Goal: Task Accomplishment & Management: Manage account settings

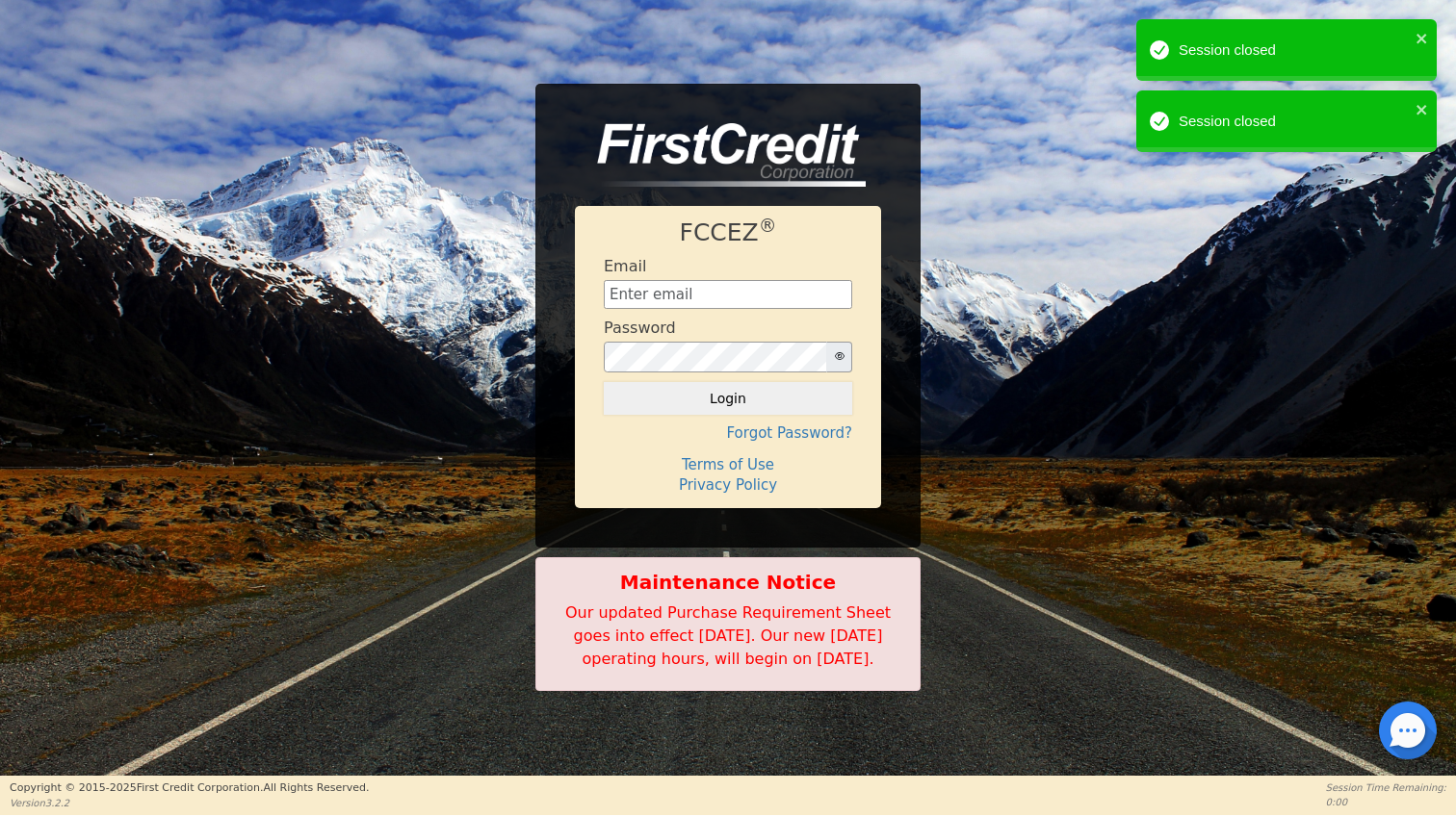
click at [1413, 38] on div "Session closed" at bounding box center [1279, 51] width 271 height 34
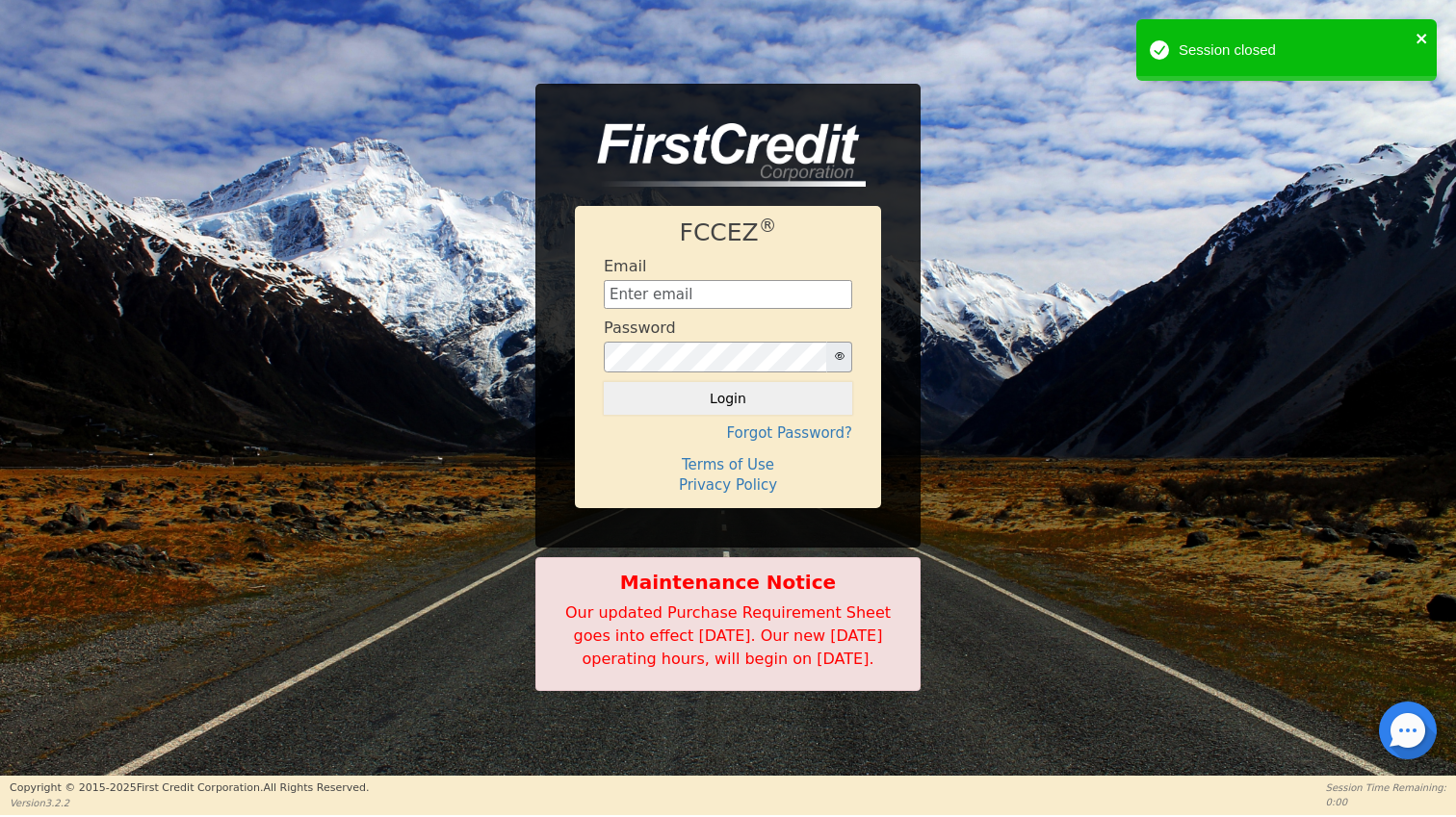
click at [1423, 39] on icon "close" at bounding box center [1421, 39] width 10 height 10
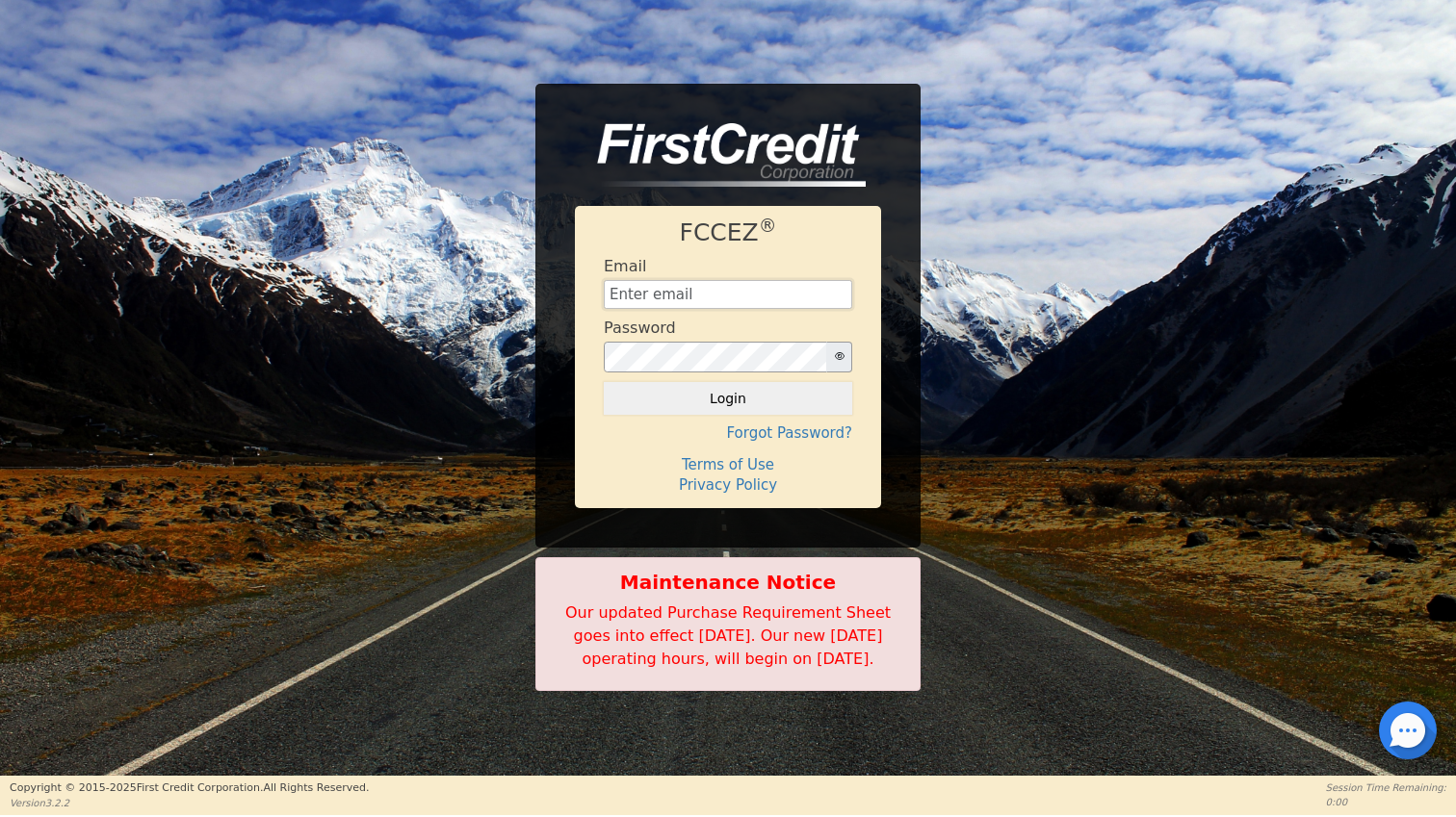
click at [700, 289] on input "text" at bounding box center [728, 294] width 249 height 29
type input "[EMAIL_ADDRESS][DOMAIN_NAME]"
click at [737, 390] on button "Login" at bounding box center [728, 399] width 249 height 33
click at [725, 283] on input "text" at bounding box center [728, 294] width 249 height 29
type input "[EMAIL_ADDRESS][DOMAIN_NAME]"
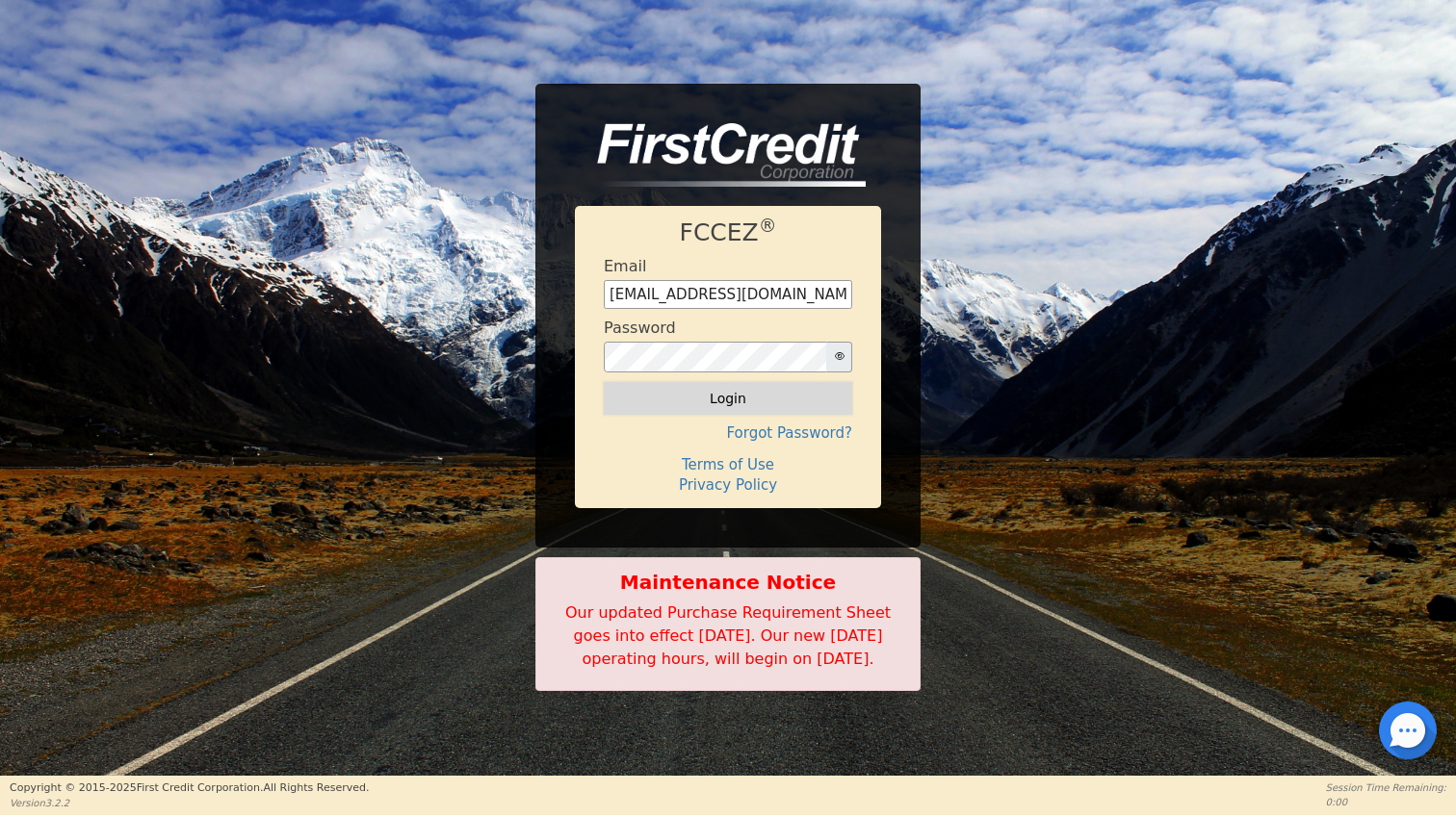
click at [753, 385] on button "Login" at bounding box center [728, 399] width 249 height 33
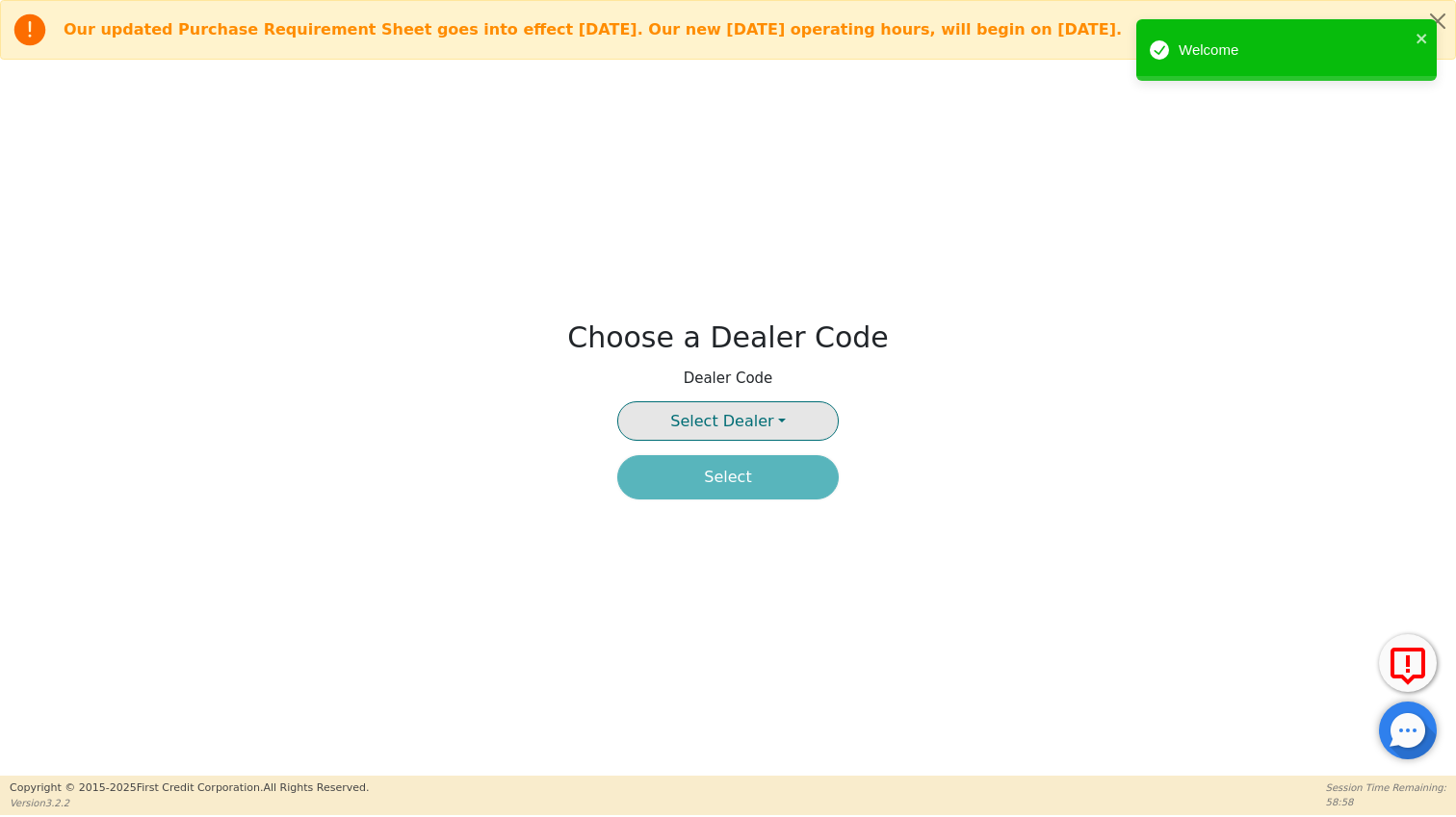
click at [719, 423] on span "Select Dealer" at bounding box center [722, 421] width 103 height 19
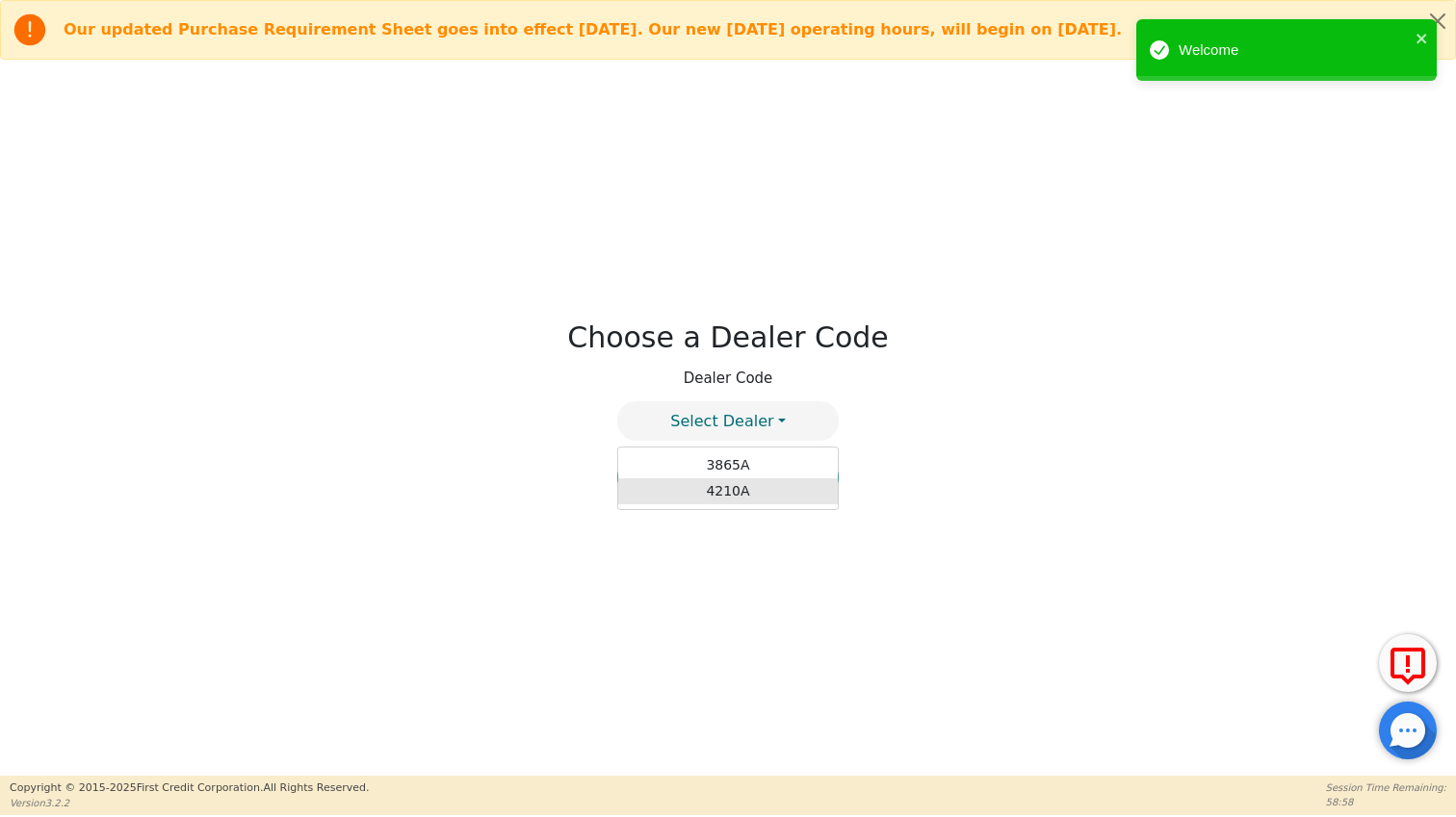
click at [722, 492] on link "4210A" at bounding box center [728, 491] width 219 height 26
click at [721, 485] on button "Select" at bounding box center [728, 477] width 221 height 44
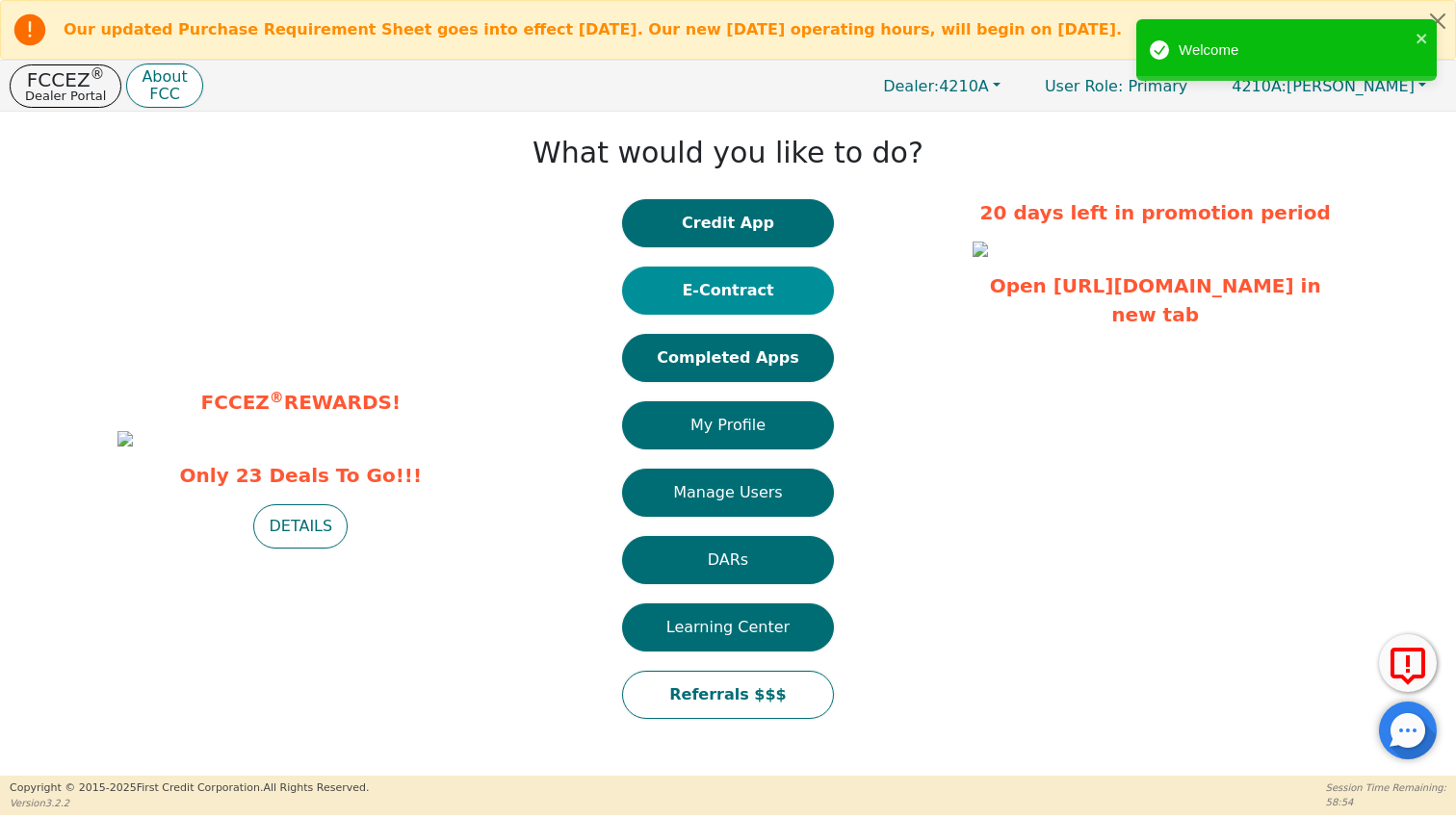
click at [725, 302] on button "E-Contract" at bounding box center [728, 290] width 212 height 48
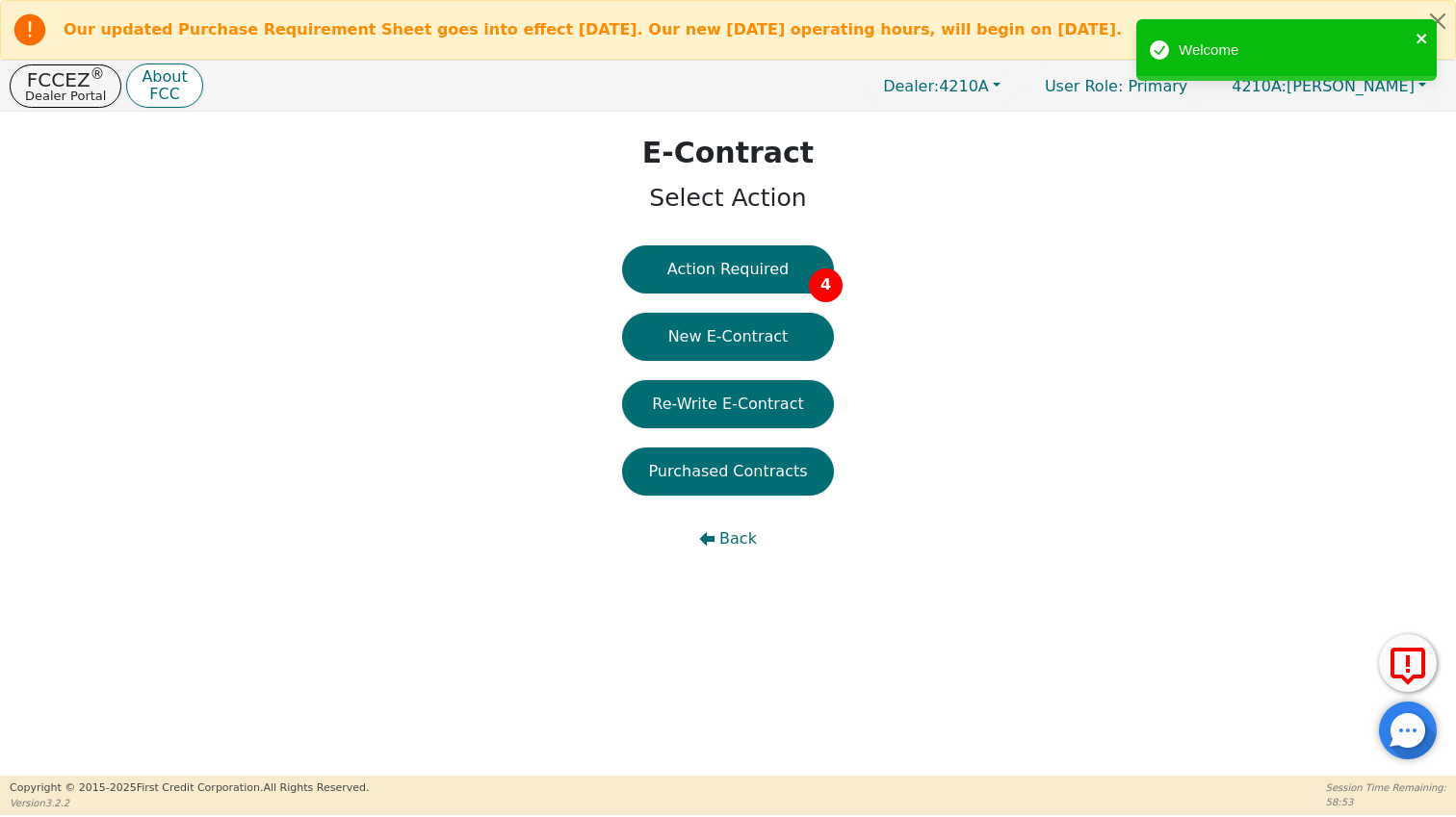
click at [1418, 38] on icon "close" at bounding box center [1422, 39] width 14 height 16
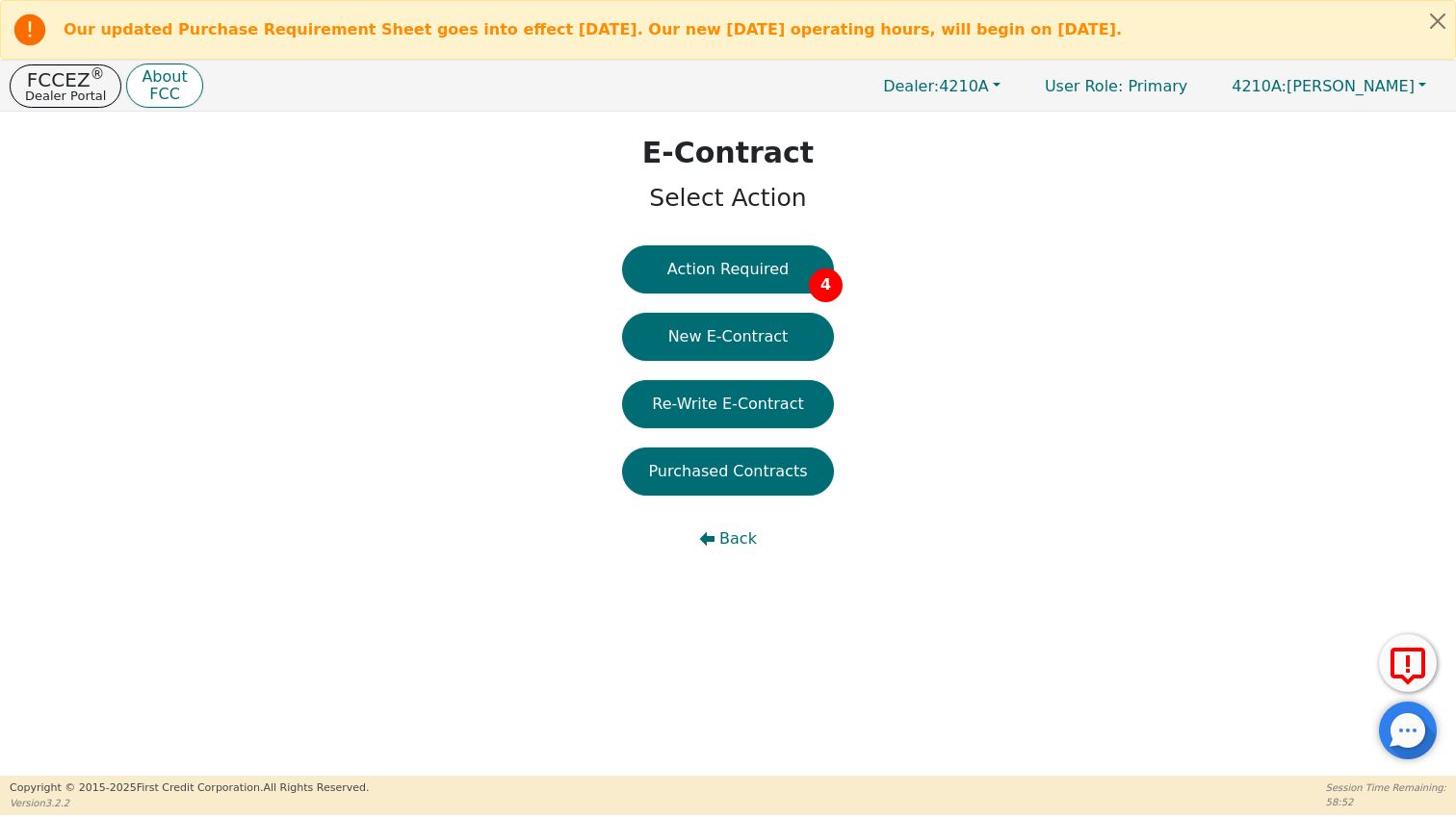
click at [804, 251] on button "Action Required 4" at bounding box center [728, 269] width 212 height 48
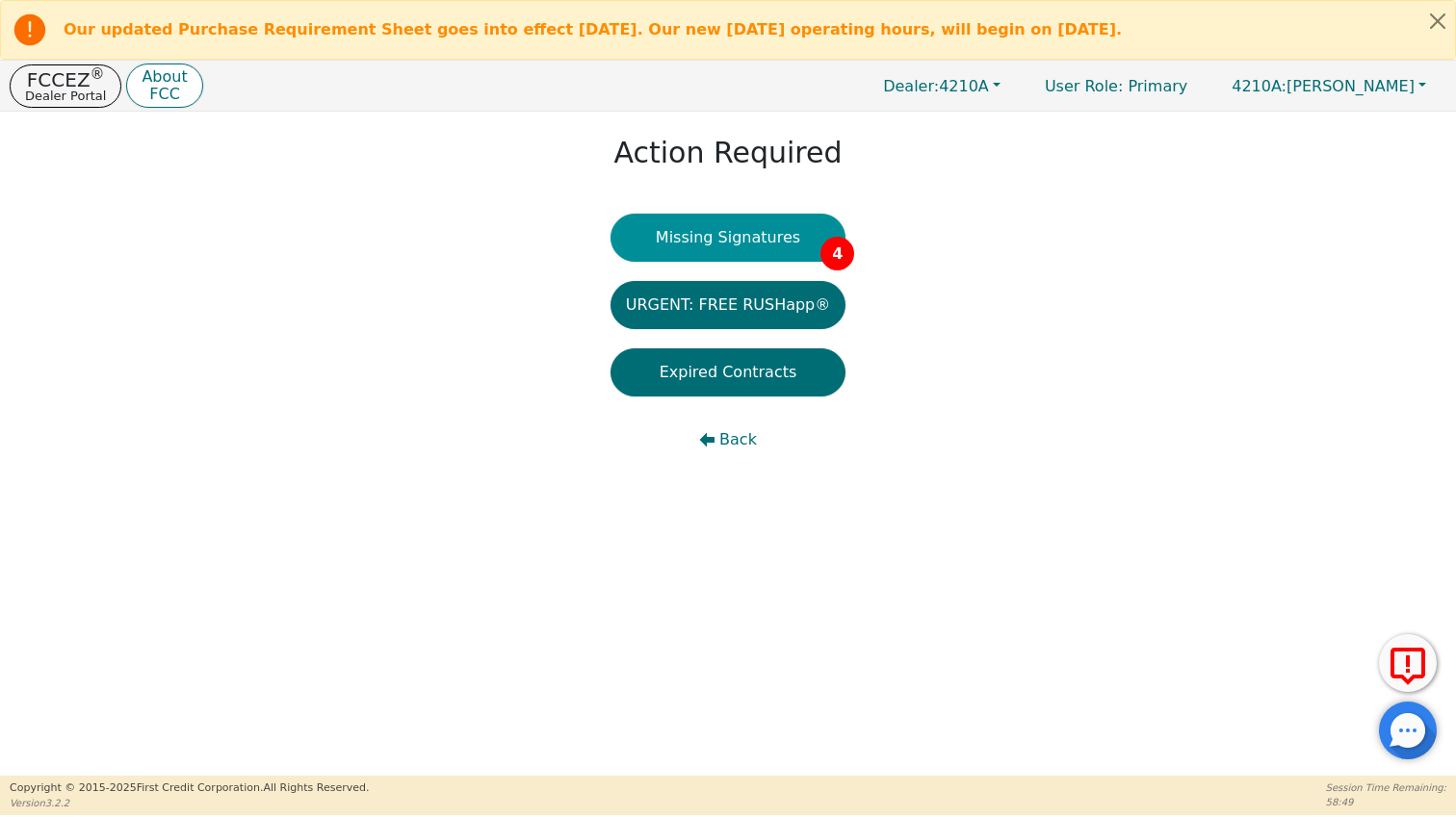
click at [759, 240] on button "Missing Signatures 4" at bounding box center [728, 237] width 236 height 48
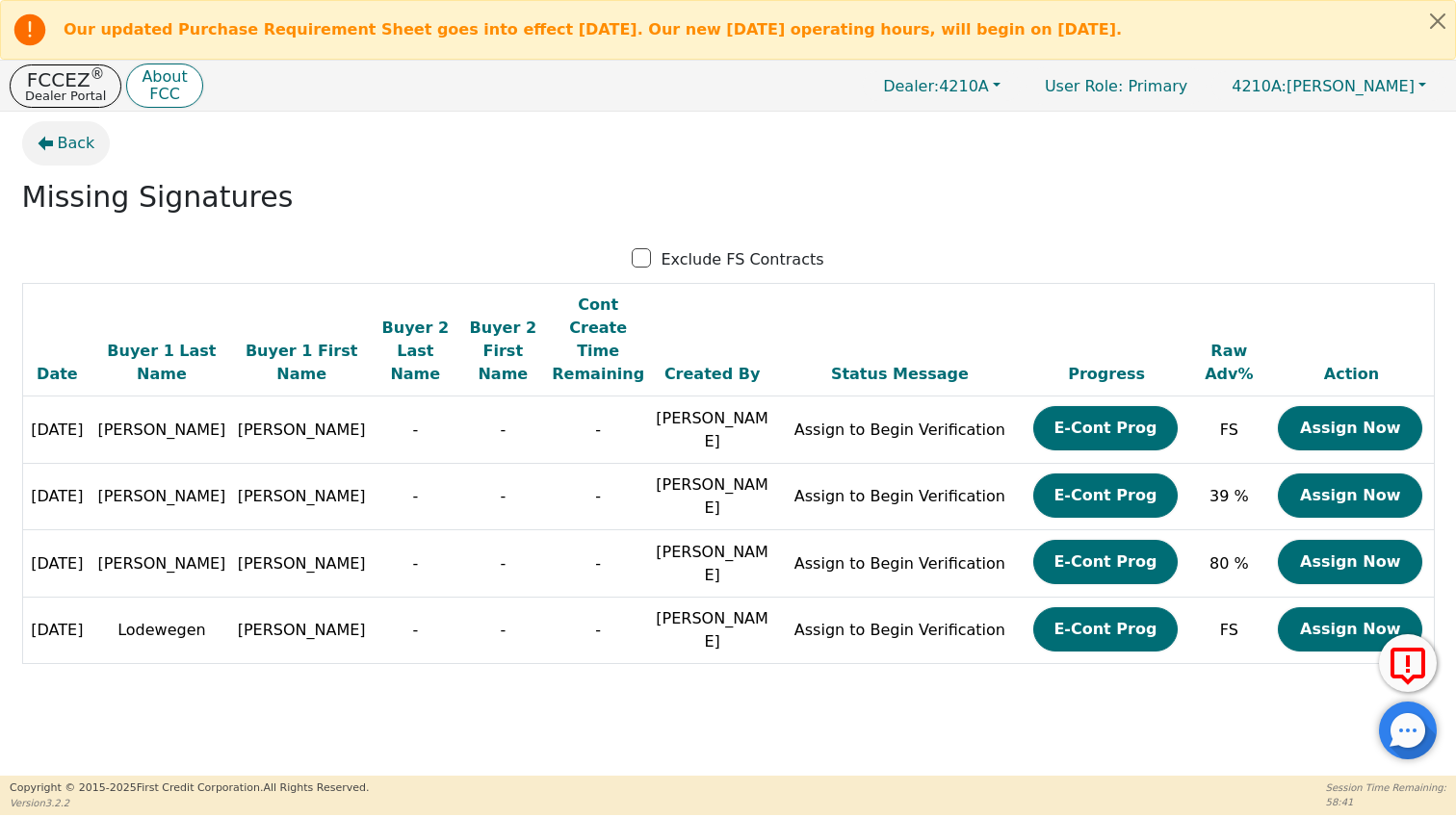
click at [81, 139] on span "Back" at bounding box center [76, 143] width 38 height 23
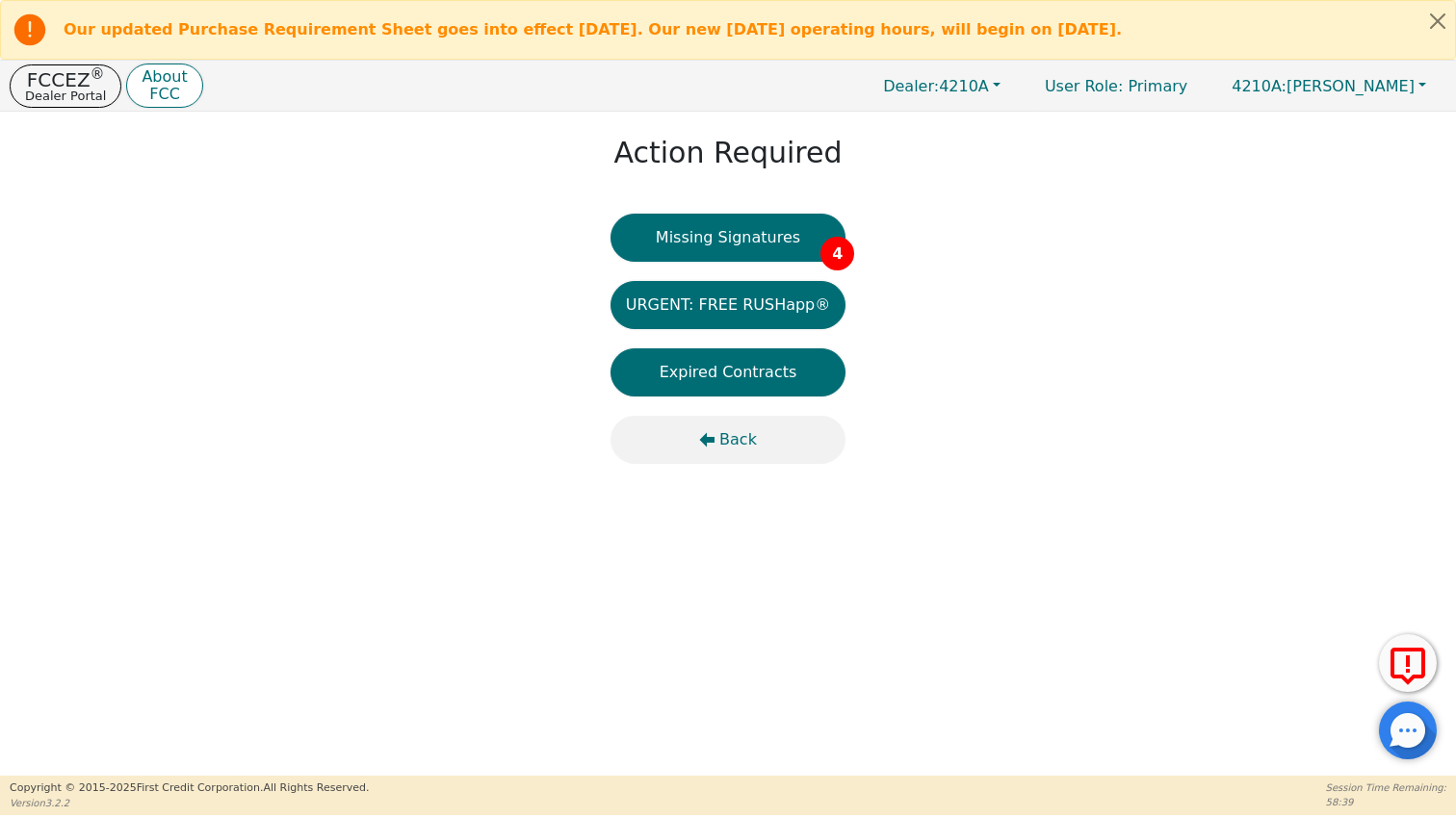
click at [723, 442] on span "Back" at bounding box center [738, 440] width 38 height 23
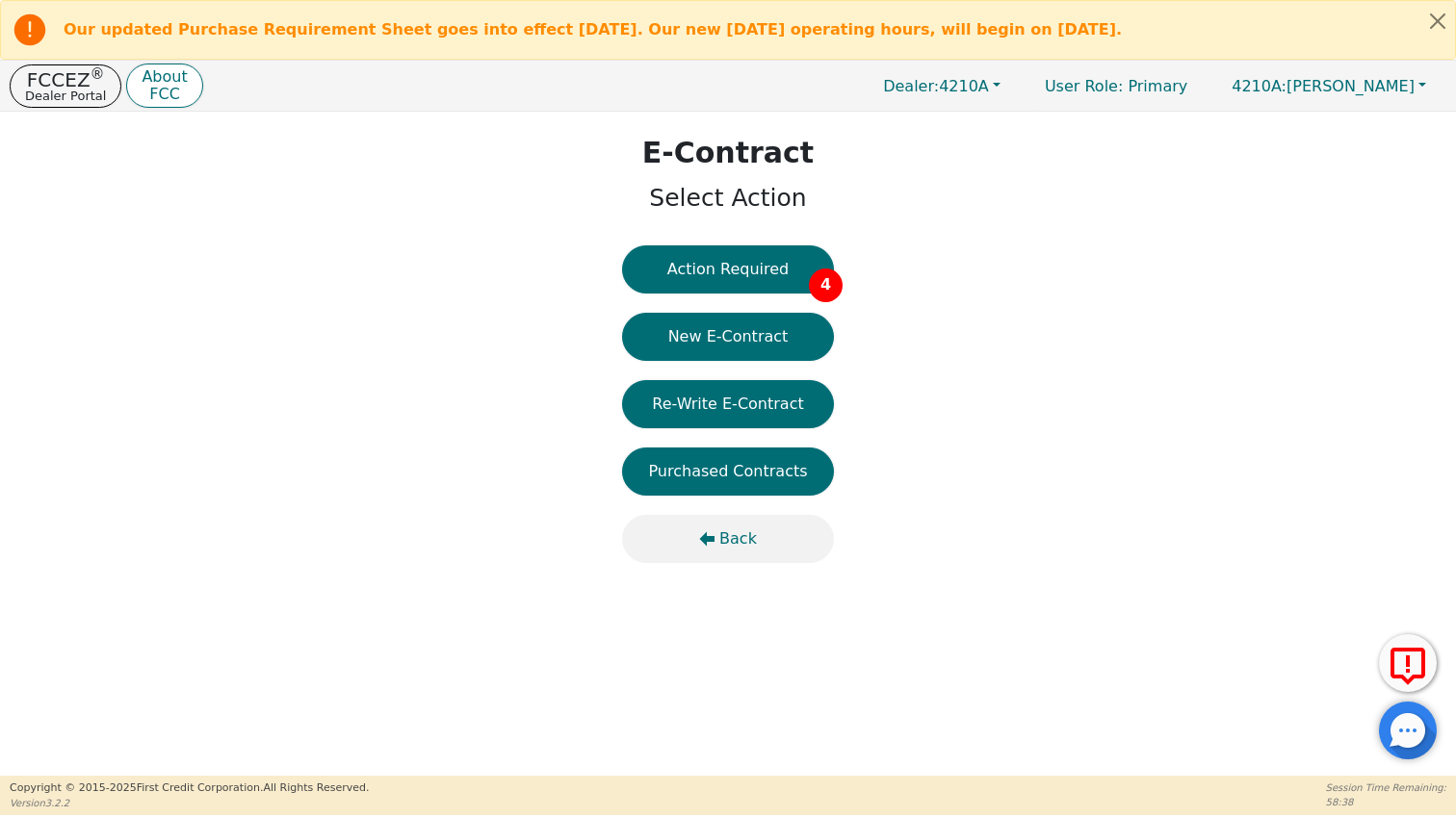
click at [728, 543] on span "Back" at bounding box center [738, 539] width 38 height 23
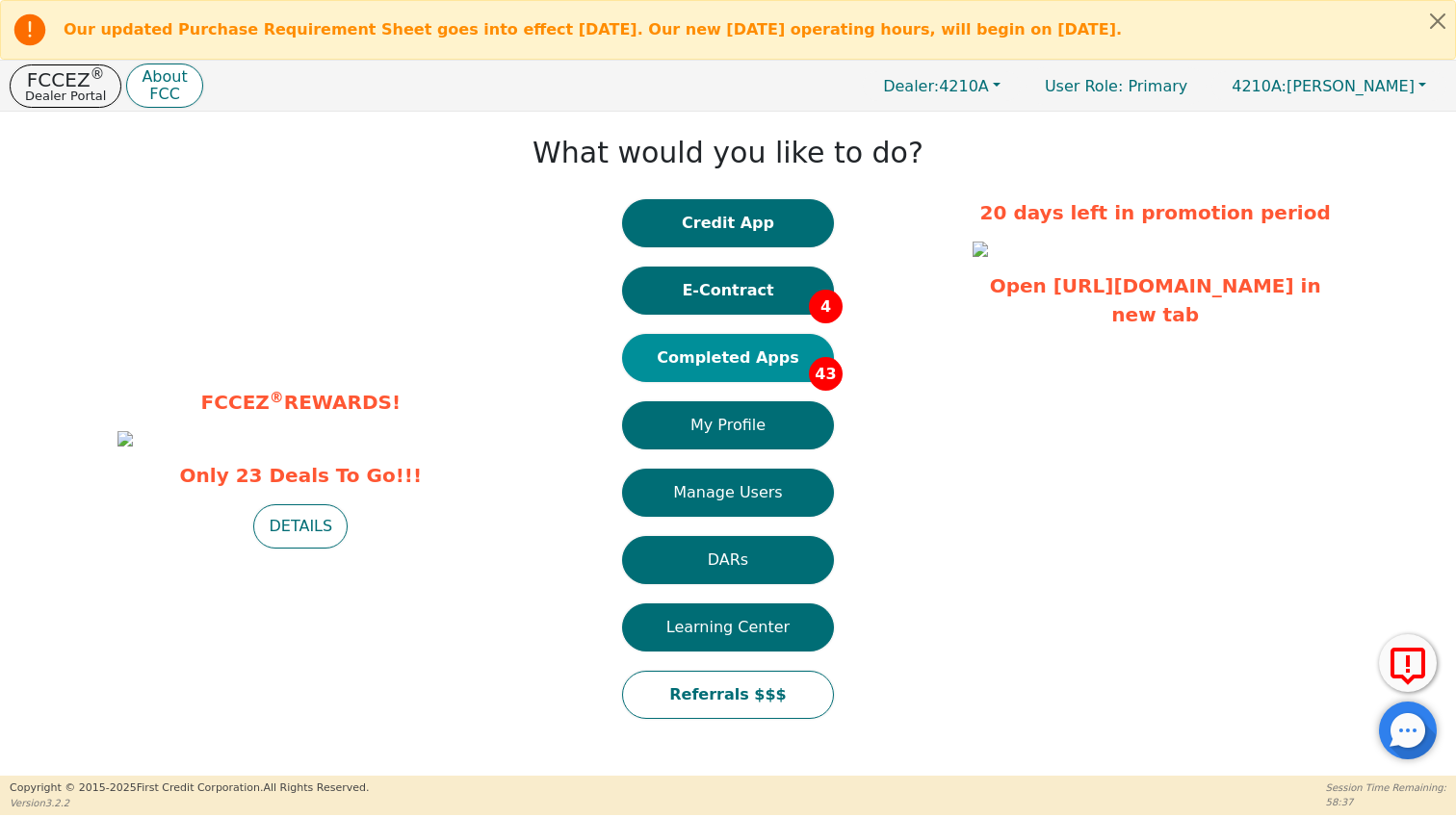
click at [728, 355] on button "Completed Apps 43" at bounding box center [728, 358] width 212 height 48
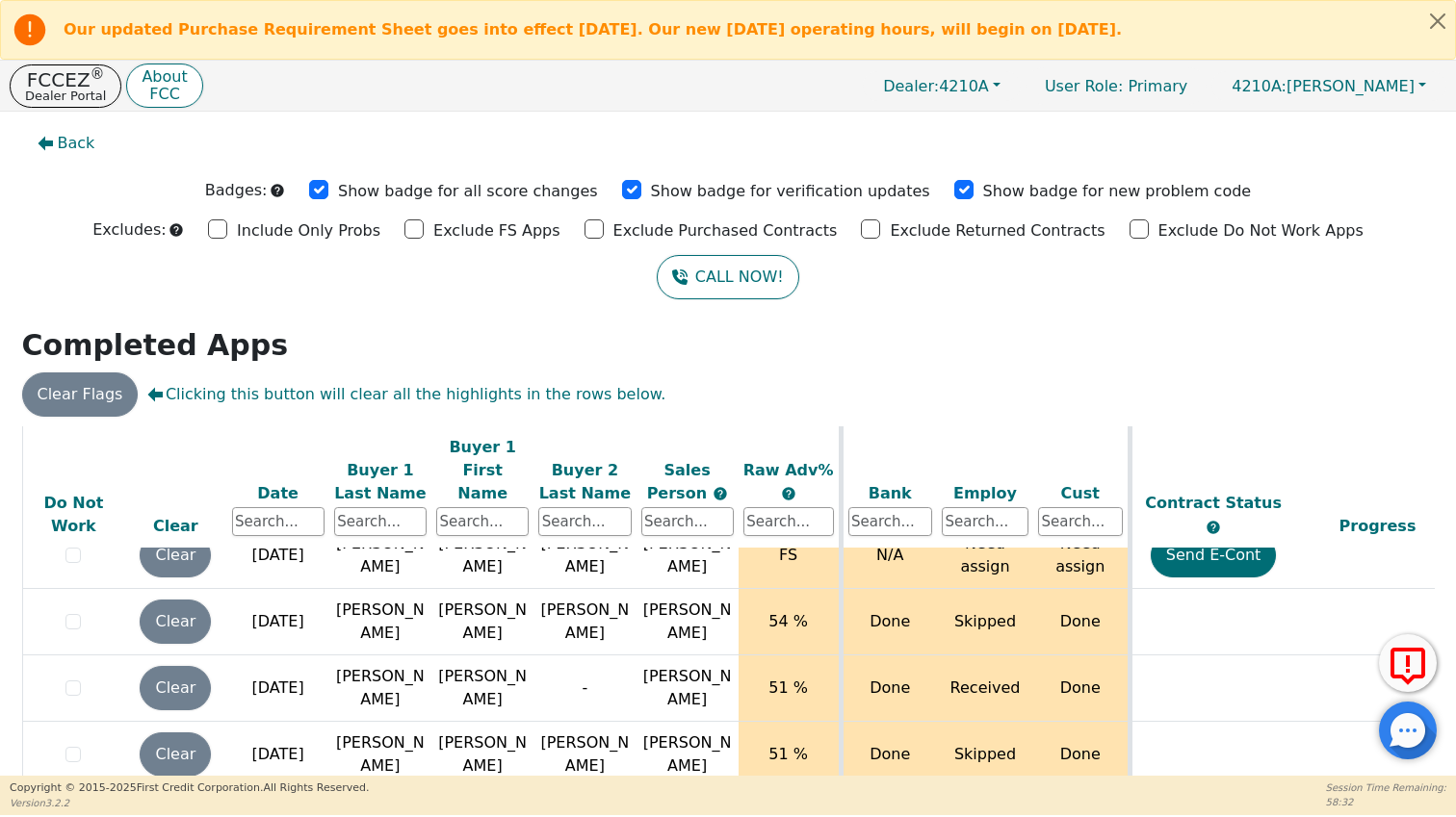
scroll to position [0, 1]
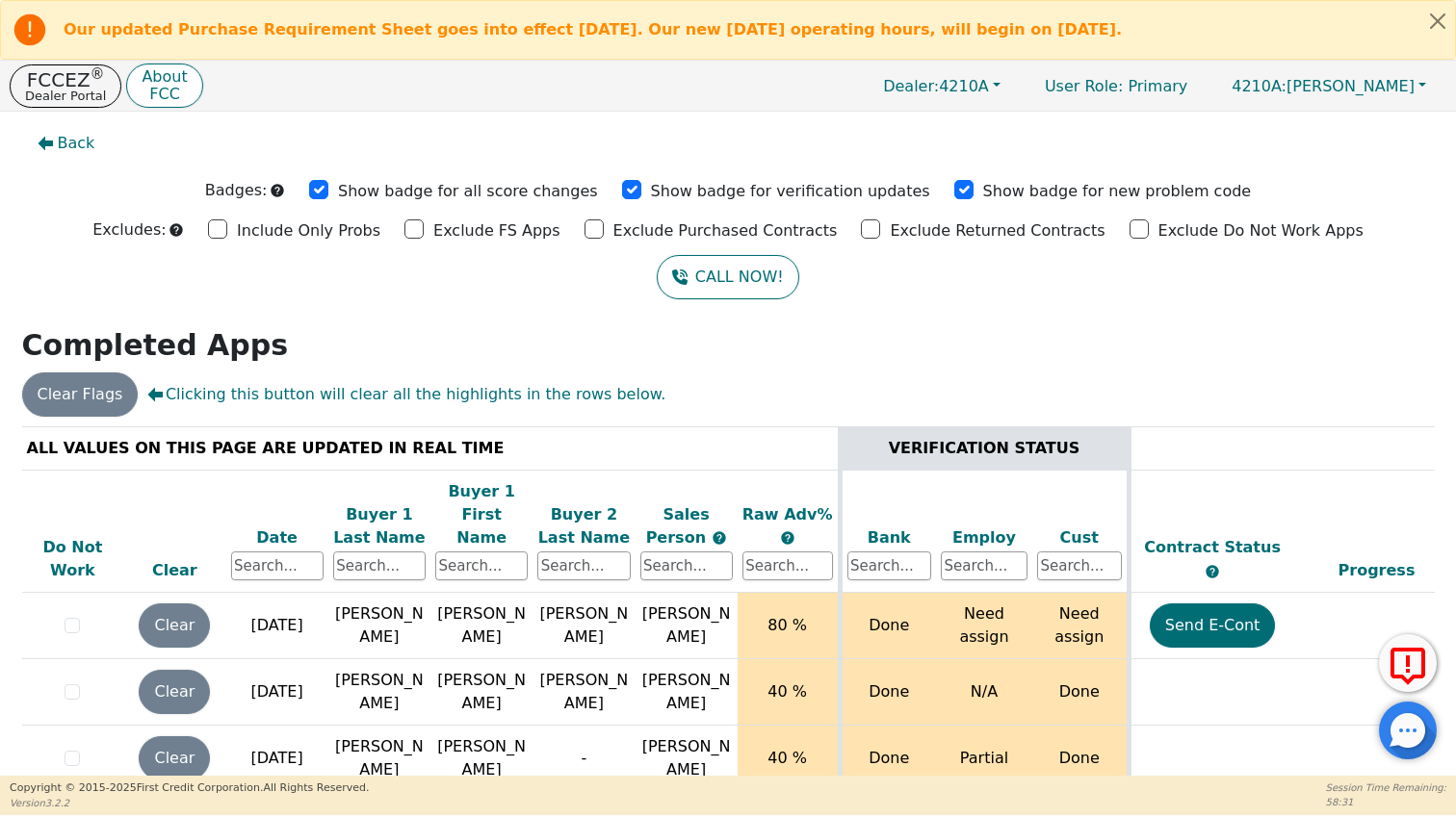
click at [279, 526] on div "Date" at bounding box center [277, 538] width 93 height 23
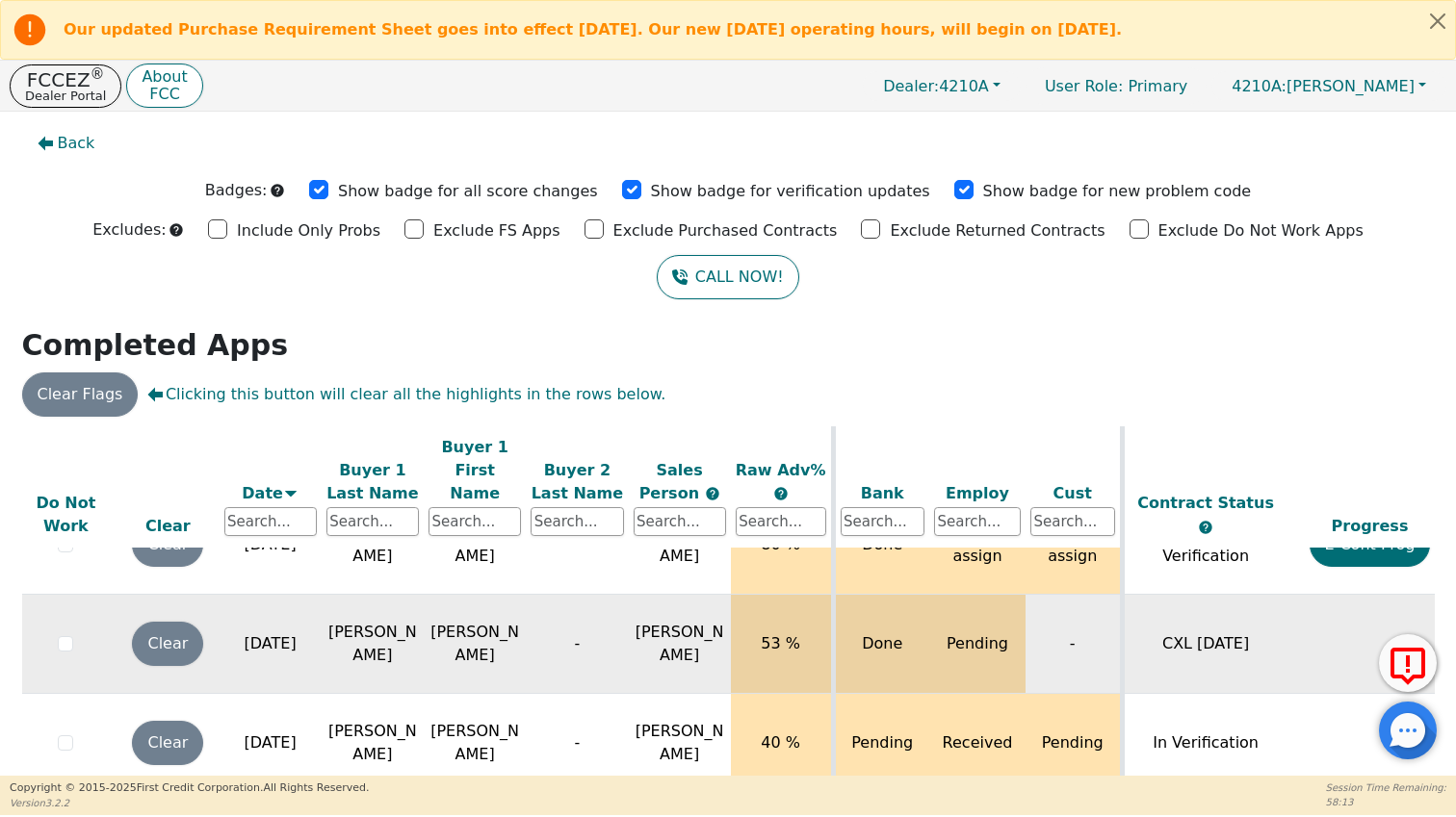
scroll to position [438, 0]
